Goal: Transaction & Acquisition: Purchase product/service

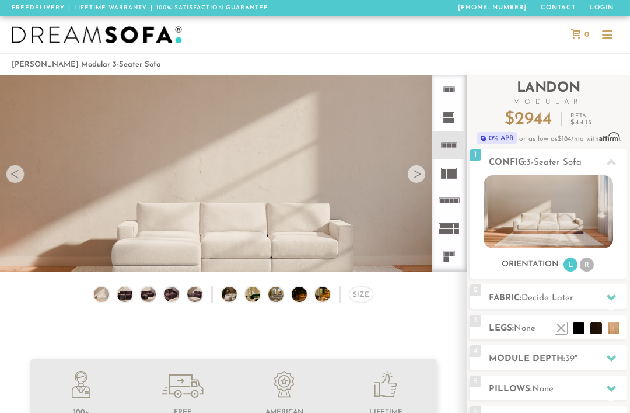
scroll to position [11577, 630]
click at [416, 177] on div at bounding box center [416, 174] width 19 height 19
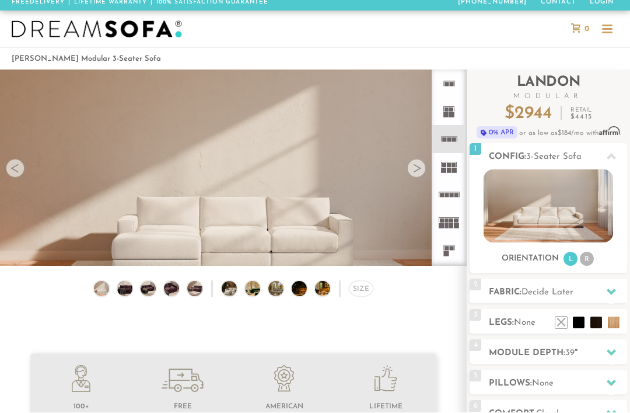
click at [414, 171] on div at bounding box center [416, 168] width 19 height 19
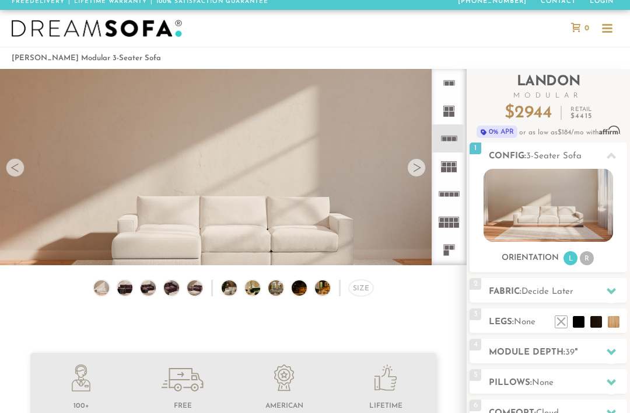
scroll to position [2, 0]
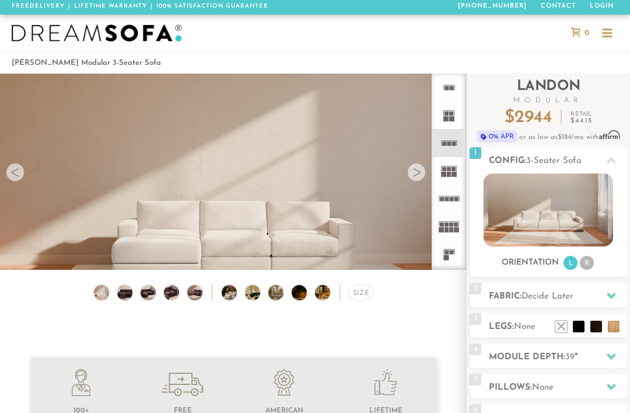
click at [420, 178] on div at bounding box center [416, 172] width 19 height 19
click at [419, 173] on div at bounding box center [416, 172] width 19 height 19
click at [421, 173] on div at bounding box center [416, 172] width 19 height 19
click at [594, 265] on li "R" at bounding box center [587, 263] width 14 height 14
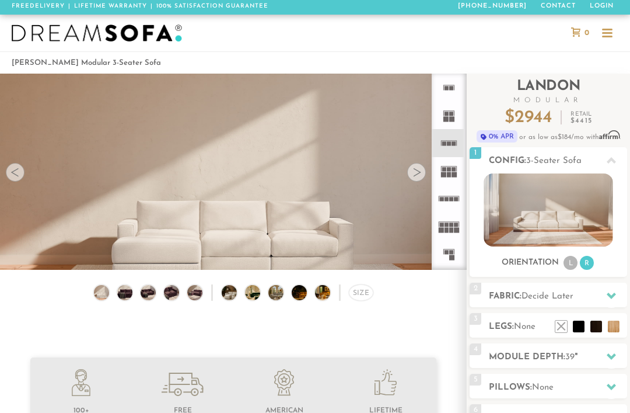
scroll to position [67, 0]
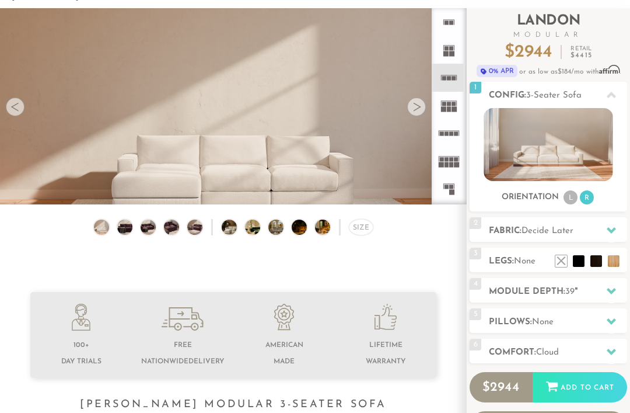
click at [354, 160] on video at bounding box center [233, 124] width 467 height 233
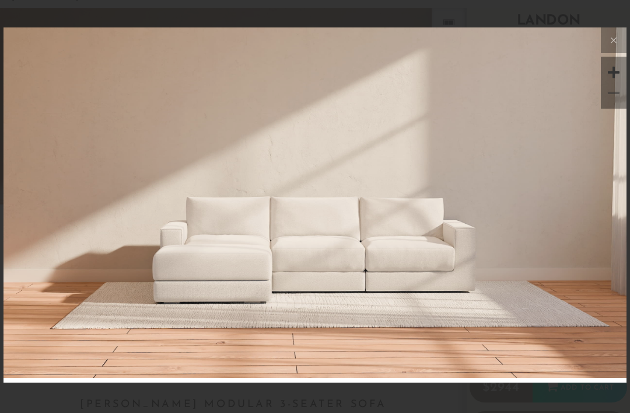
click at [419, 110] on img at bounding box center [315, 131] width 623 height 208
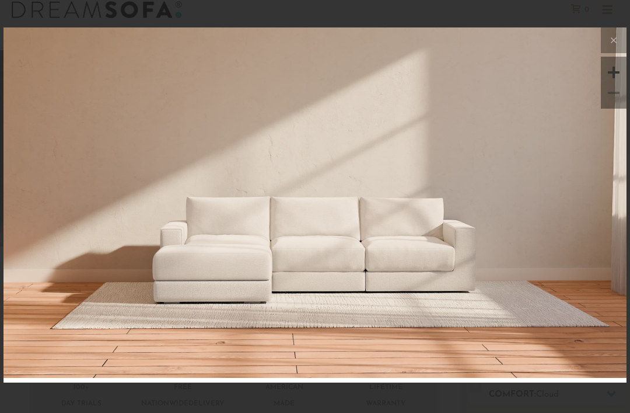
scroll to position [0, 0]
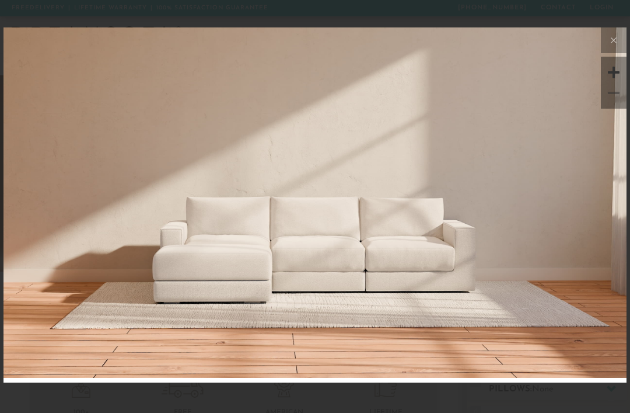
click at [607, 239] on fetchpriority\=2 at bounding box center [315, 202] width 623 height 351
click at [613, 40] on icon at bounding box center [614, 39] width 5 height 5
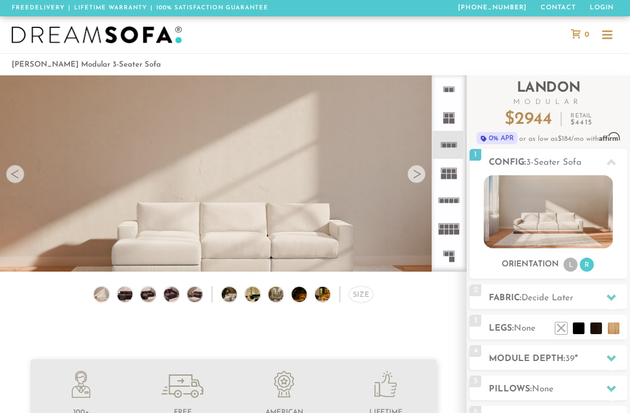
click at [412, 176] on div at bounding box center [416, 174] width 19 height 19
click at [419, 176] on div at bounding box center [416, 174] width 19 height 19
click at [417, 179] on div at bounding box center [416, 174] width 19 height 19
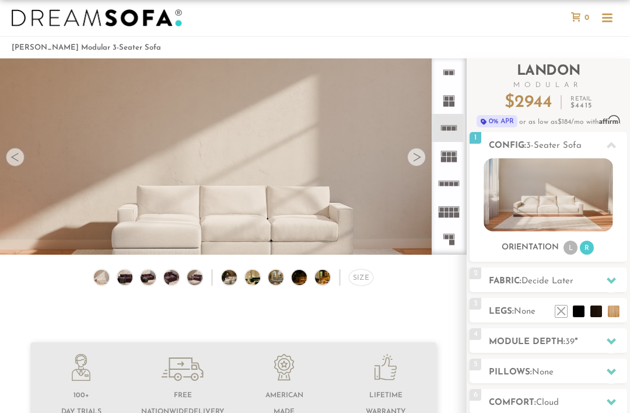
scroll to position [17, 0]
click at [604, 280] on div at bounding box center [611, 280] width 25 height 24
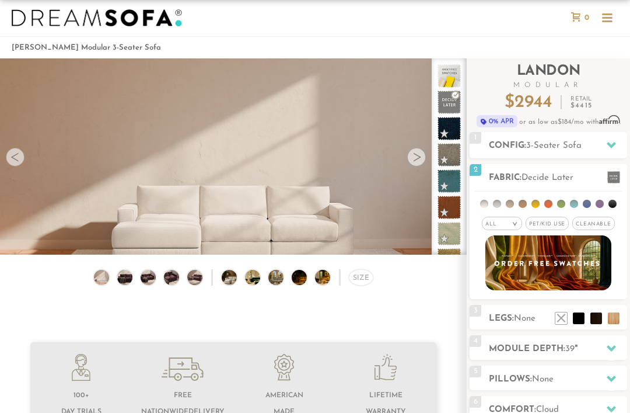
click at [508, 225] on div "All >" at bounding box center [502, 223] width 40 height 13
click at [554, 223] on span "Pet/Kid Use x" at bounding box center [547, 223] width 43 height 13
click at [603, 226] on span "Cleanable x" at bounding box center [598, 223] width 43 height 13
click at [505, 227] on em ">" at bounding box center [506, 224] width 9 height 6
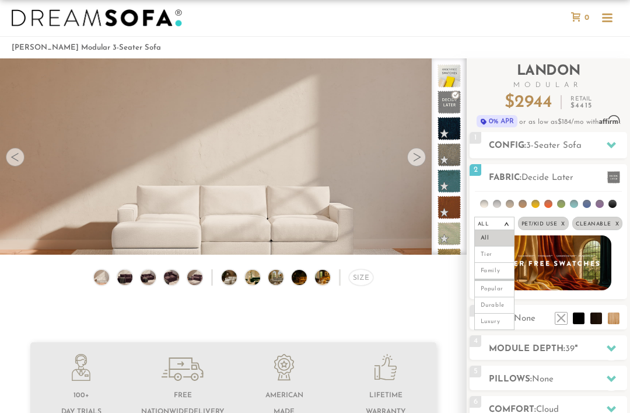
click at [503, 301] on li "Durable" at bounding box center [494, 305] width 40 height 16
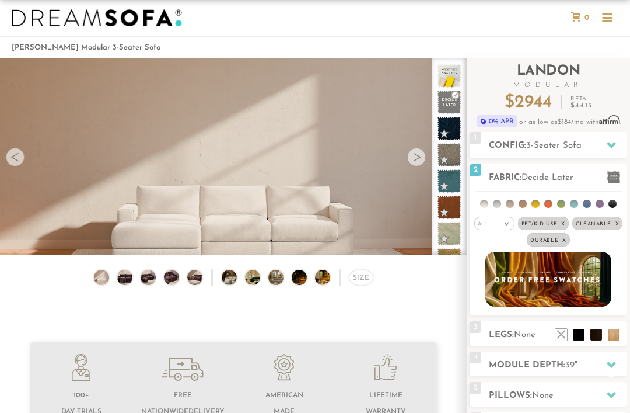
click at [497, 227] on div "All >" at bounding box center [494, 223] width 40 height 13
click at [499, 271] on li "Family" at bounding box center [494, 271] width 40 height 16
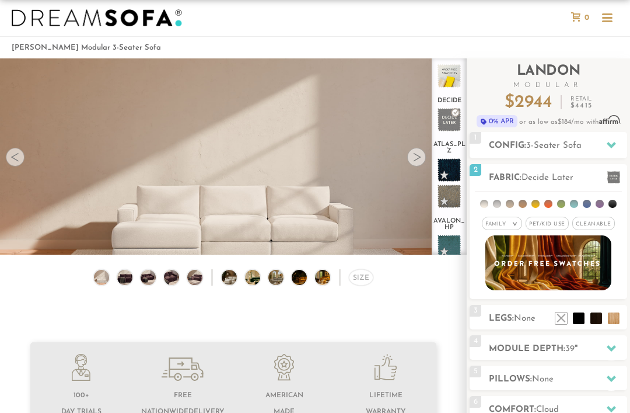
click at [512, 226] on em ">" at bounding box center [515, 224] width 9 height 6
click at [506, 305] on li "Durable" at bounding box center [502, 305] width 40 height 16
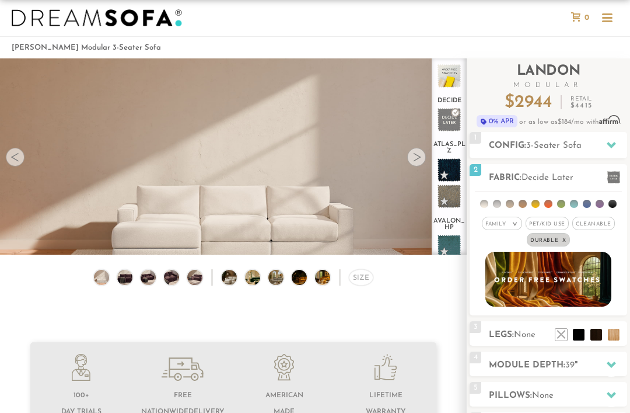
click at [622, 180] on div at bounding box center [611, 177] width 25 height 24
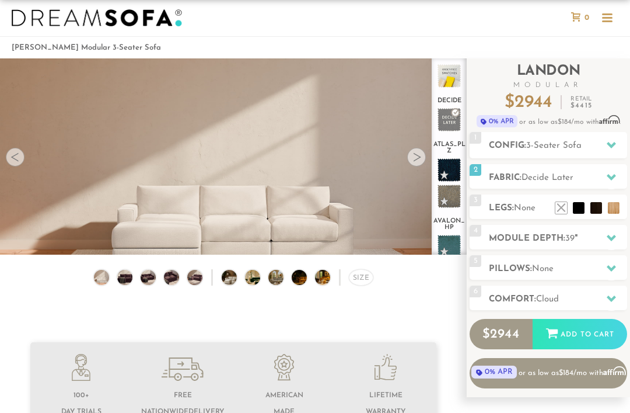
click at [606, 183] on div at bounding box center [611, 177] width 25 height 24
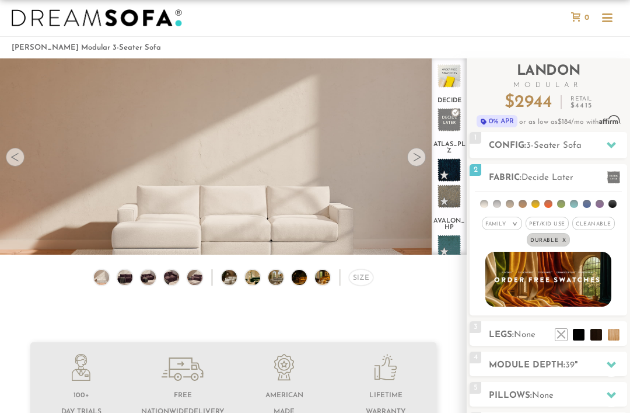
click at [533, 183] on h2 "Fabric: Decide Later" at bounding box center [558, 177] width 138 height 13
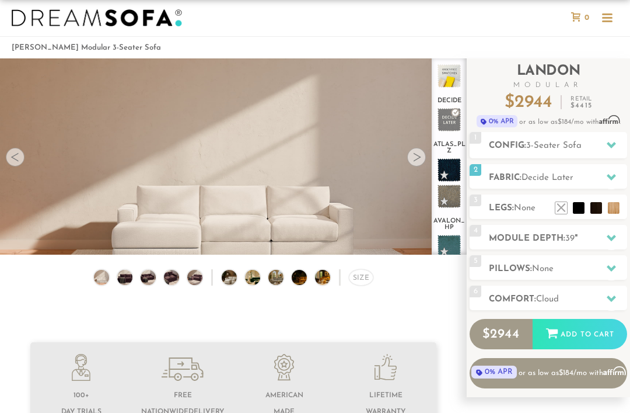
click at [550, 178] on span "Decide Later" at bounding box center [548, 177] width 52 height 9
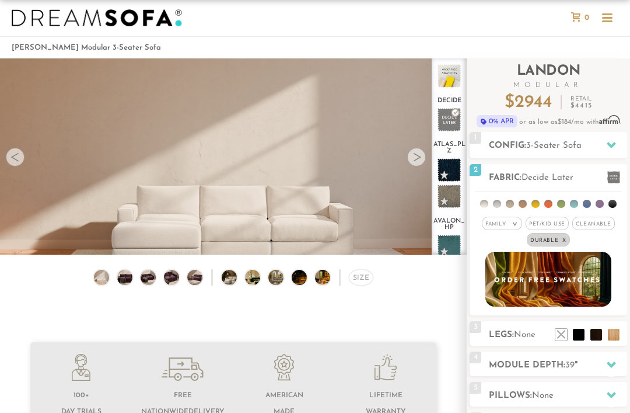
click at [557, 280] on img at bounding box center [549, 279] width 126 height 55
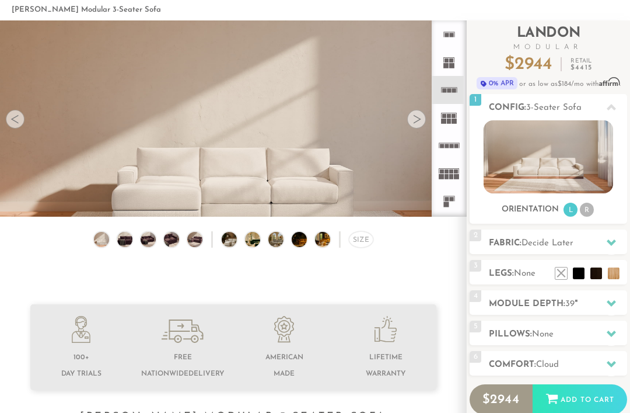
click at [595, 275] on li at bounding box center [597, 273] width 12 height 12
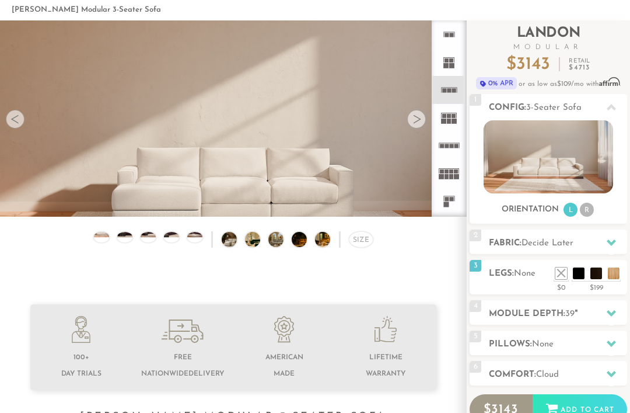
click at [591, 267] on li at bounding box center [597, 273] width 12 height 12
click at [528, 281] on div "3 Legs: None $0 $199 Nailheads:" at bounding box center [549, 277] width 158 height 34
click at [535, 286] on div "3 Legs: None $0 $199 Nailheads:" at bounding box center [549, 277] width 158 height 34
click at [593, 279] on li at bounding box center [597, 273] width 12 height 12
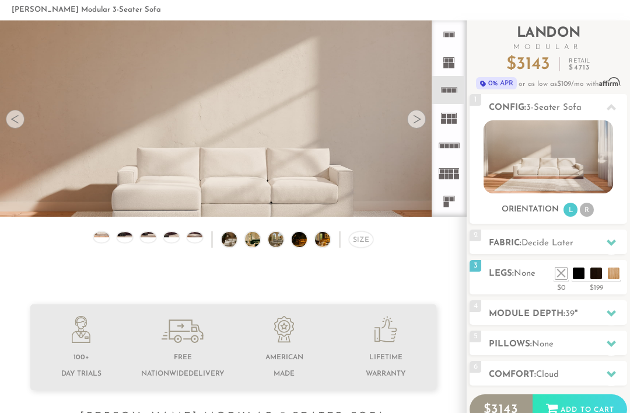
click at [591, 267] on li at bounding box center [597, 273] width 12 height 12
click at [514, 285] on div "3 Legs: None $0 $199 Nailheads:" at bounding box center [549, 277] width 158 height 34
click at [507, 282] on div "3 Legs: None $0 $199 Nailheads:" at bounding box center [549, 277] width 158 height 34
click at [618, 316] on div at bounding box center [611, 313] width 25 height 24
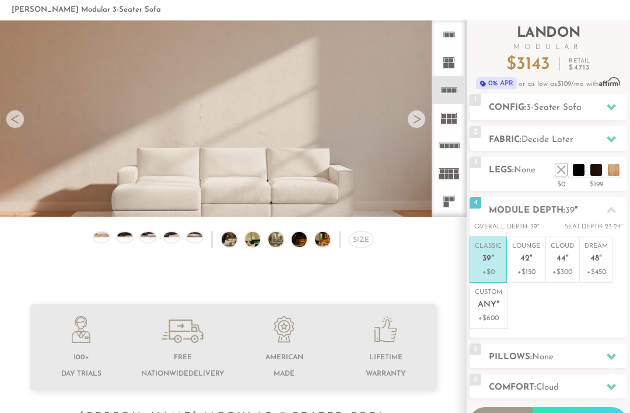
click at [563, 268] on p "+$300" at bounding box center [562, 272] width 23 height 11
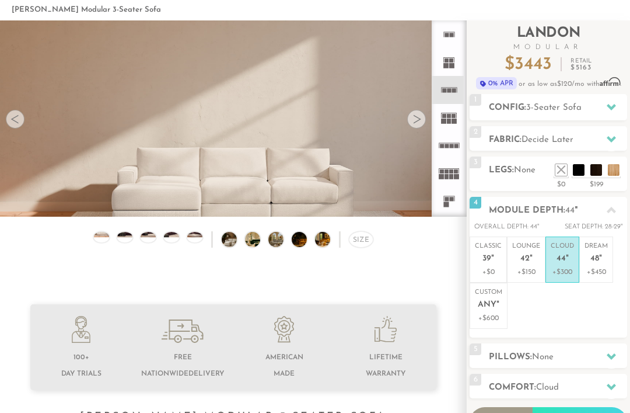
click at [534, 281] on li "Lounge 42 " +$150" at bounding box center [526, 259] width 39 height 46
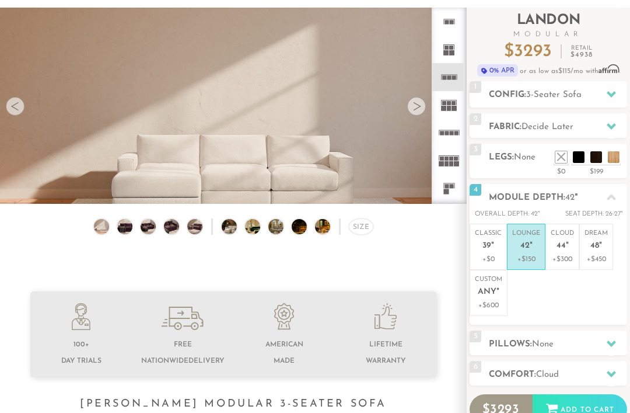
scroll to position [69, 0]
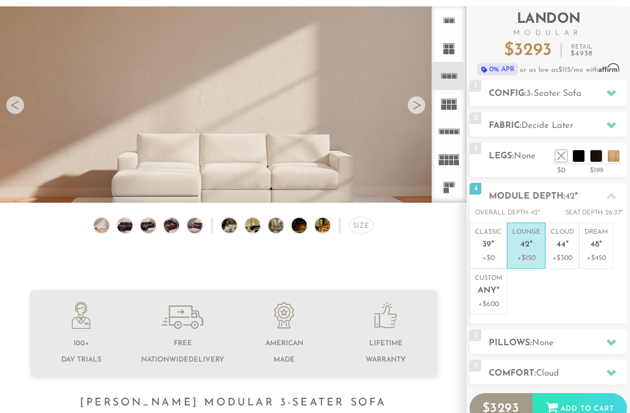
click at [605, 343] on div at bounding box center [611, 342] width 25 height 24
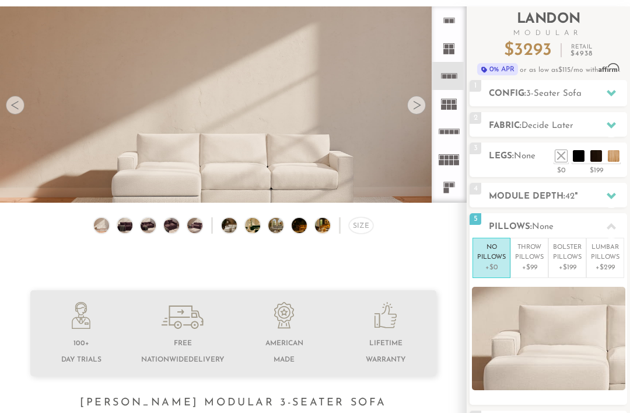
click at [617, 229] on div at bounding box center [611, 226] width 25 height 24
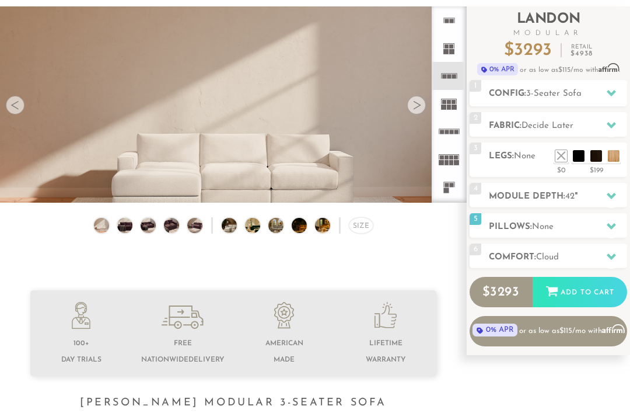
click at [619, 264] on div at bounding box center [611, 257] width 25 height 24
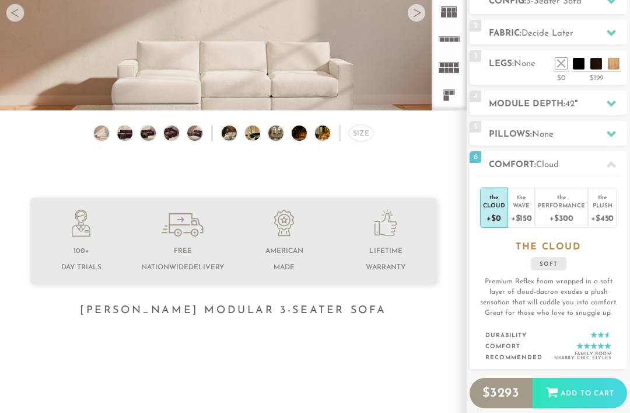
scroll to position [160, 0]
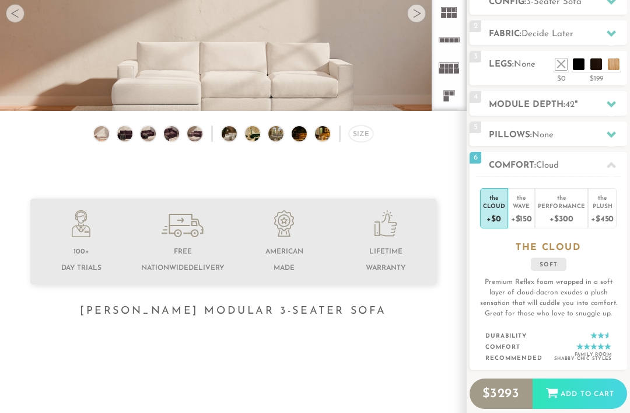
click at [556, 214] on div "+$300" at bounding box center [561, 218] width 47 height 17
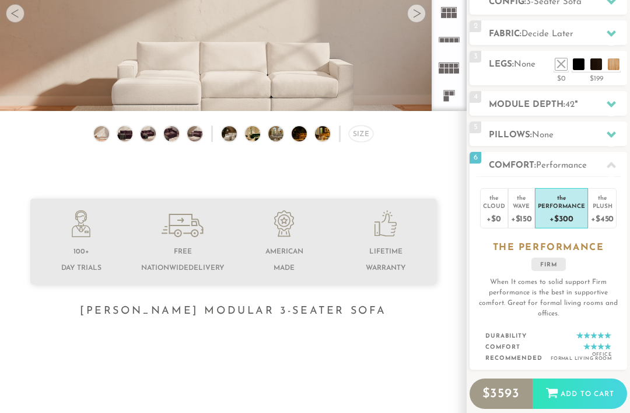
click at [612, 215] on div "+$450" at bounding box center [602, 218] width 23 height 17
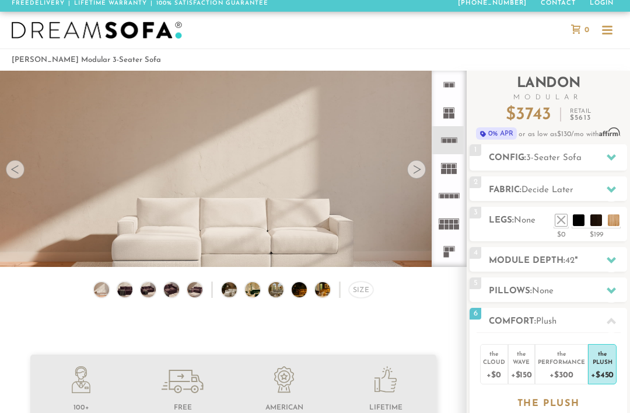
scroll to position [0, 0]
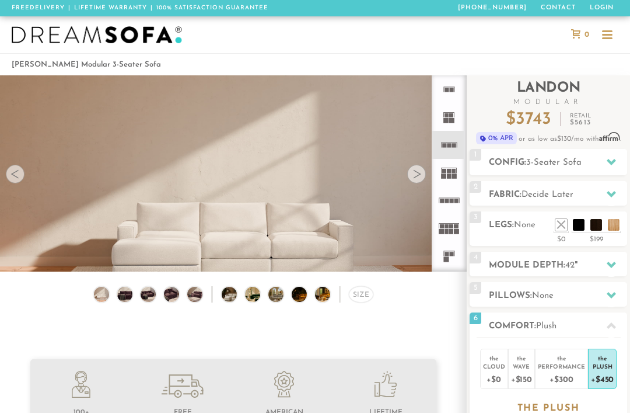
click at [620, 226] on li at bounding box center [614, 225] width 12 height 12
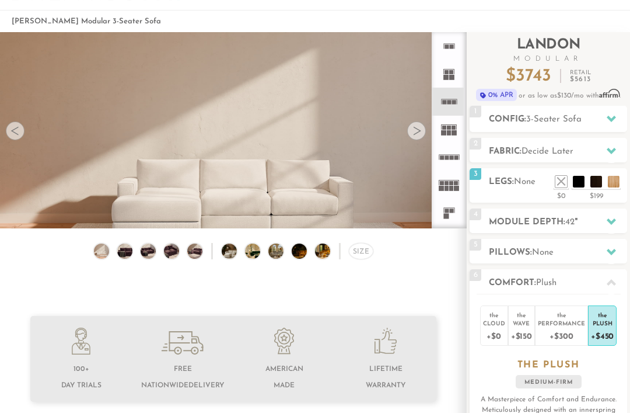
scroll to position [43, 0]
click at [609, 186] on li at bounding box center [614, 182] width 12 height 12
click at [608, 176] on li at bounding box center [614, 182] width 12 height 12
click at [609, 179] on li at bounding box center [614, 182] width 12 height 12
click at [613, 176] on li at bounding box center [614, 182] width 12 height 12
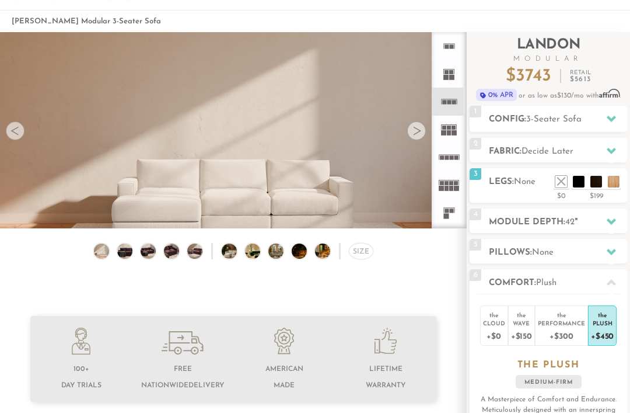
click at [470, 184] on div "3" at bounding box center [476, 177] width 12 height 18
click at [539, 191] on div "3 Legs: None $0 $199 Nailheads:" at bounding box center [549, 185] width 158 height 34
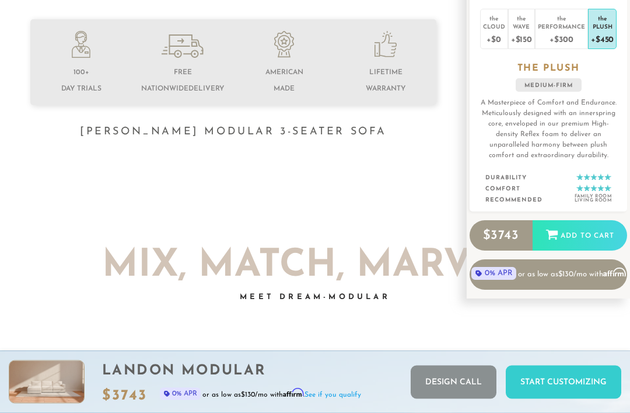
scroll to position [0, 0]
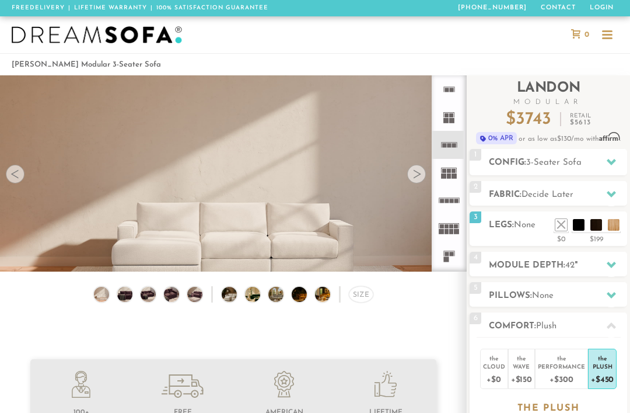
click at [113, 33] on img at bounding box center [97, 35] width 170 height 18
